Goal: Task Accomplishment & Management: Manage account settings

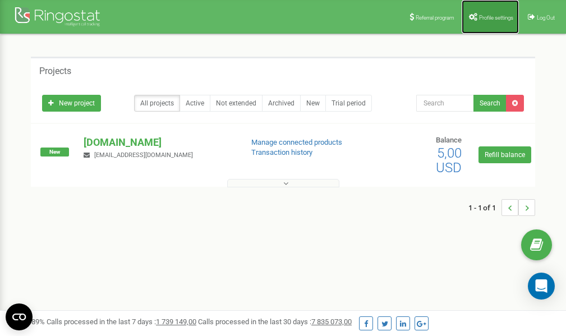
click at [480, 19] on span "Profile settings" at bounding box center [496, 18] width 34 height 6
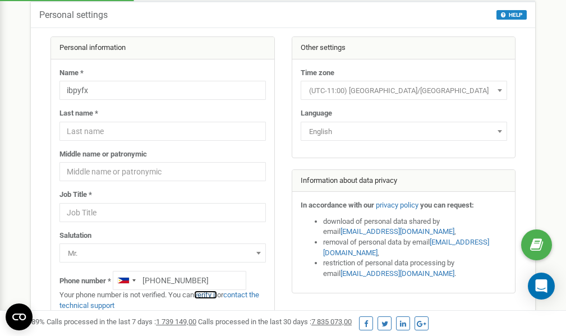
click at [211, 295] on link "verify it" at bounding box center [205, 294] width 23 height 8
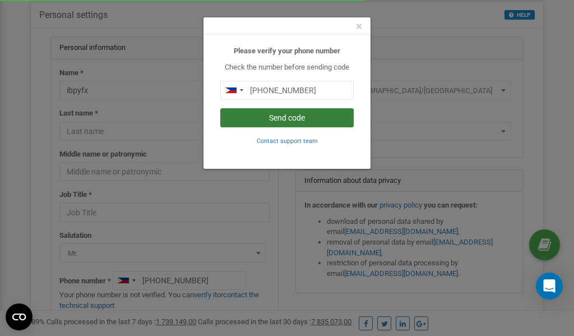
click at [279, 115] on button "Send code" at bounding box center [286, 117] width 133 height 19
